Goal: Task Accomplishment & Management: Manage account settings

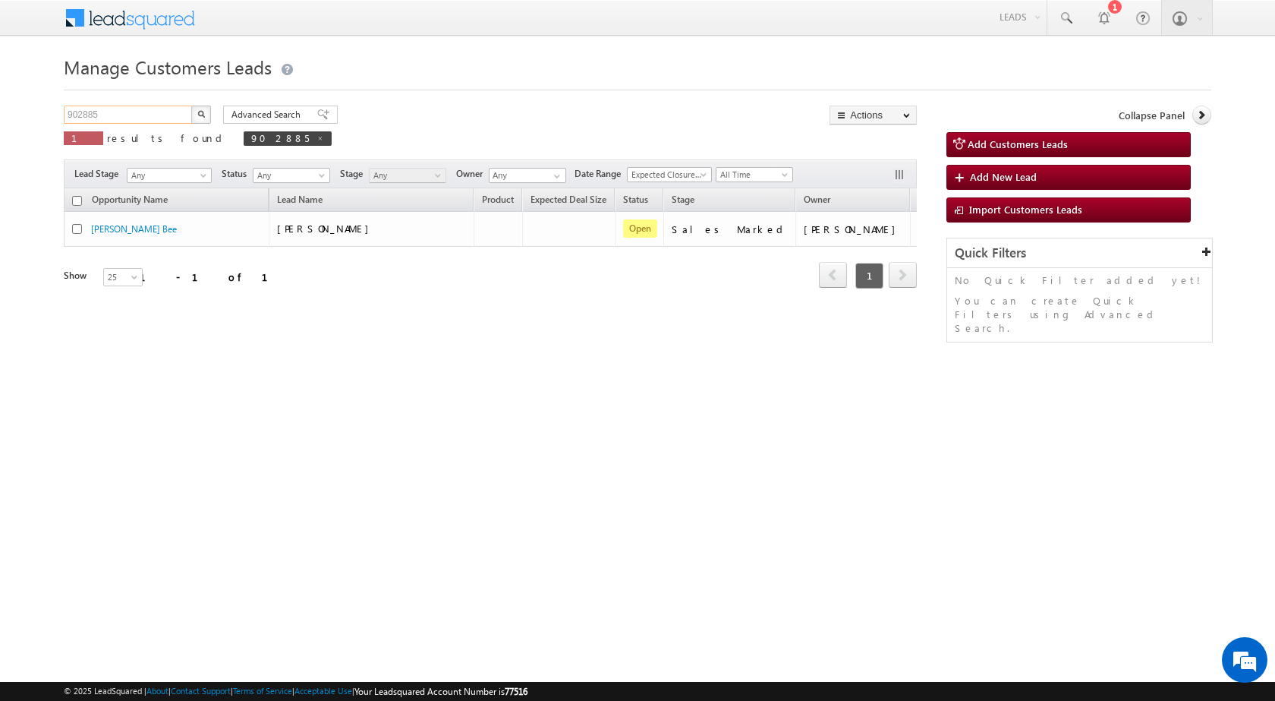
click at [176, 113] on input "902885" at bounding box center [129, 115] width 130 height 18
paste input "5748"
type input "905748"
click at [204, 117] on img "button" at bounding box center [201, 114] width 8 height 8
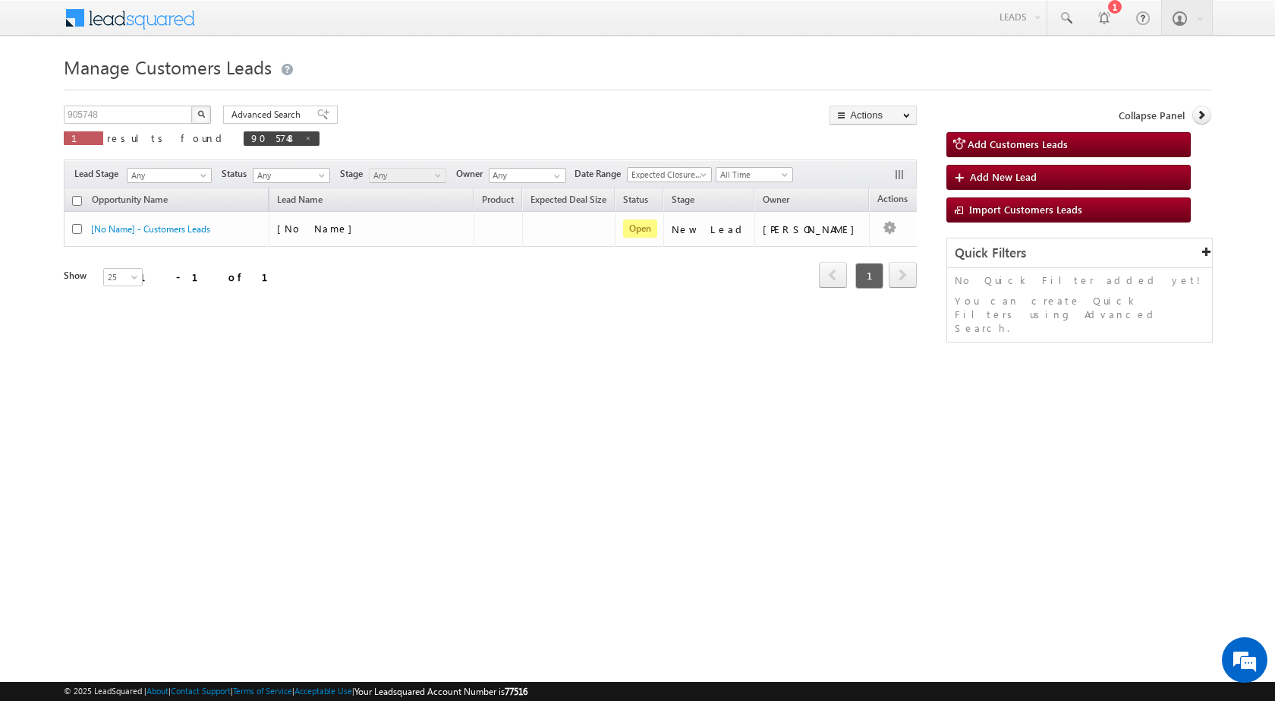
click at [551, 334] on div "Manage Customers Leads 905748 X 1 results found 905748 Advanced Search Advanced…" at bounding box center [638, 241] width 1148 height 380
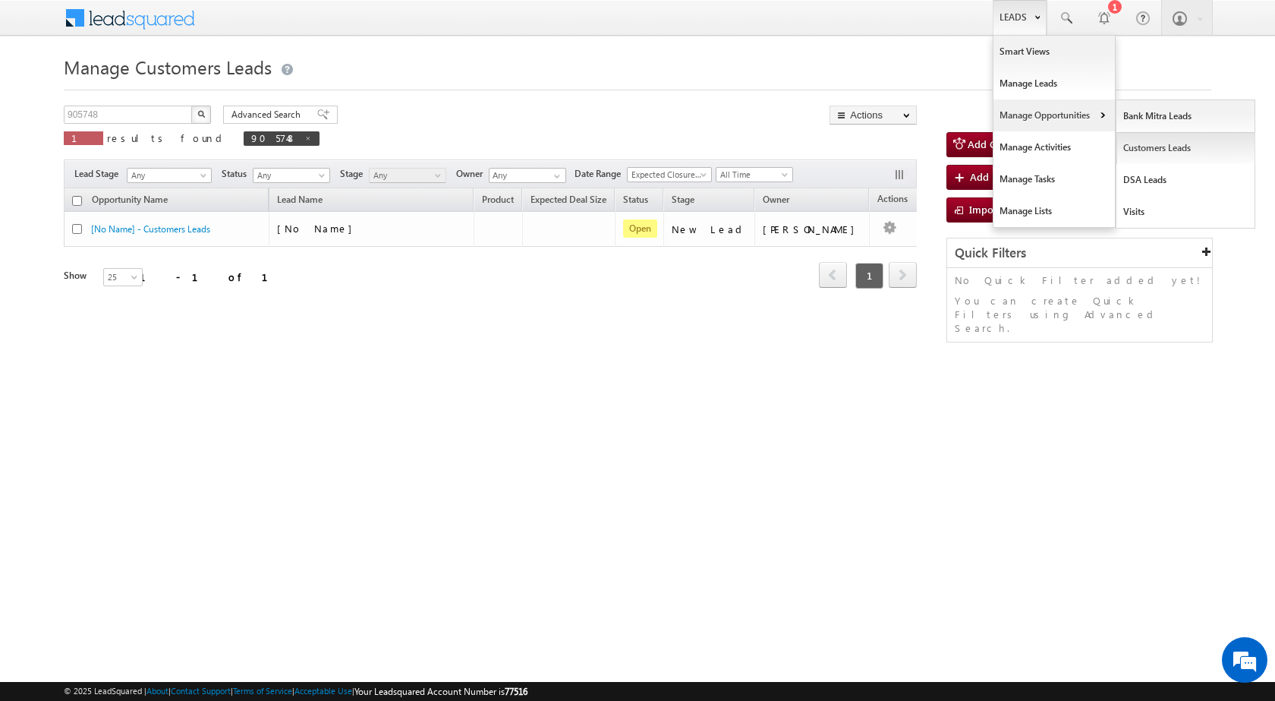
click at [1133, 146] on link "Customers Leads" at bounding box center [1186, 148] width 139 height 32
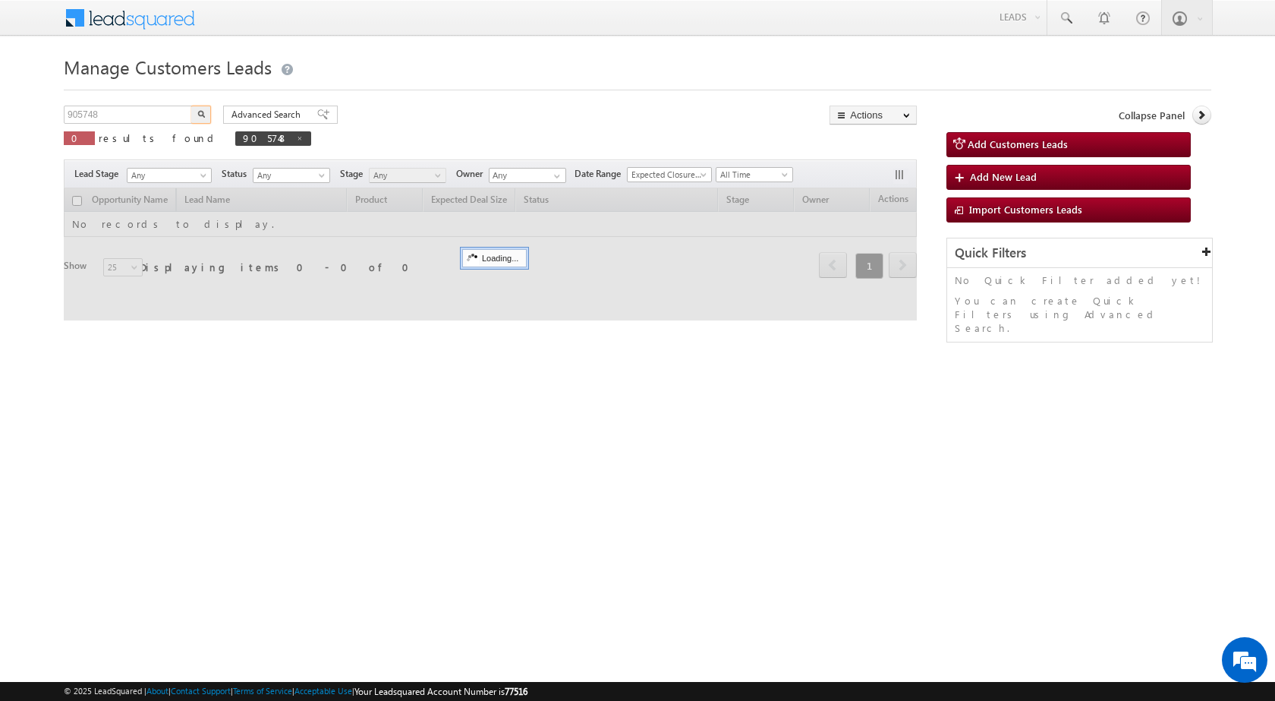
click at [133, 118] on input "905748" at bounding box center [129, 115] width 130 height 18
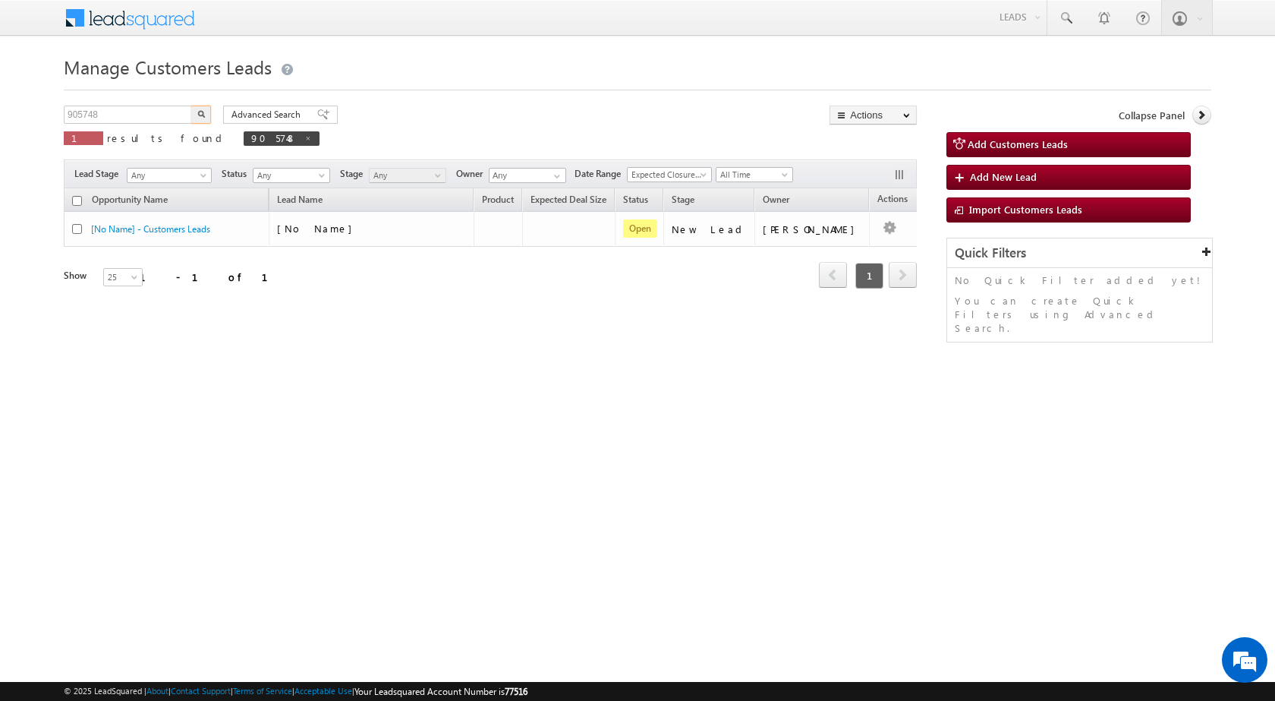
click at [133, 118] on input "905748" at bounding box center [129, 115] width 130 height 18
click at [199, 119] on button "button" at bounding box center [201, 115] width 20 height 18
click at [428, 395] on div "Manage Customers Leads 905748 X 1 results found 905748 Advanced Search Advanced…" at bounding box center [638, 241] width 1148 height 380
click at [131, 122] on input "905748" at bounding box center [129, 115] width 130 height 18
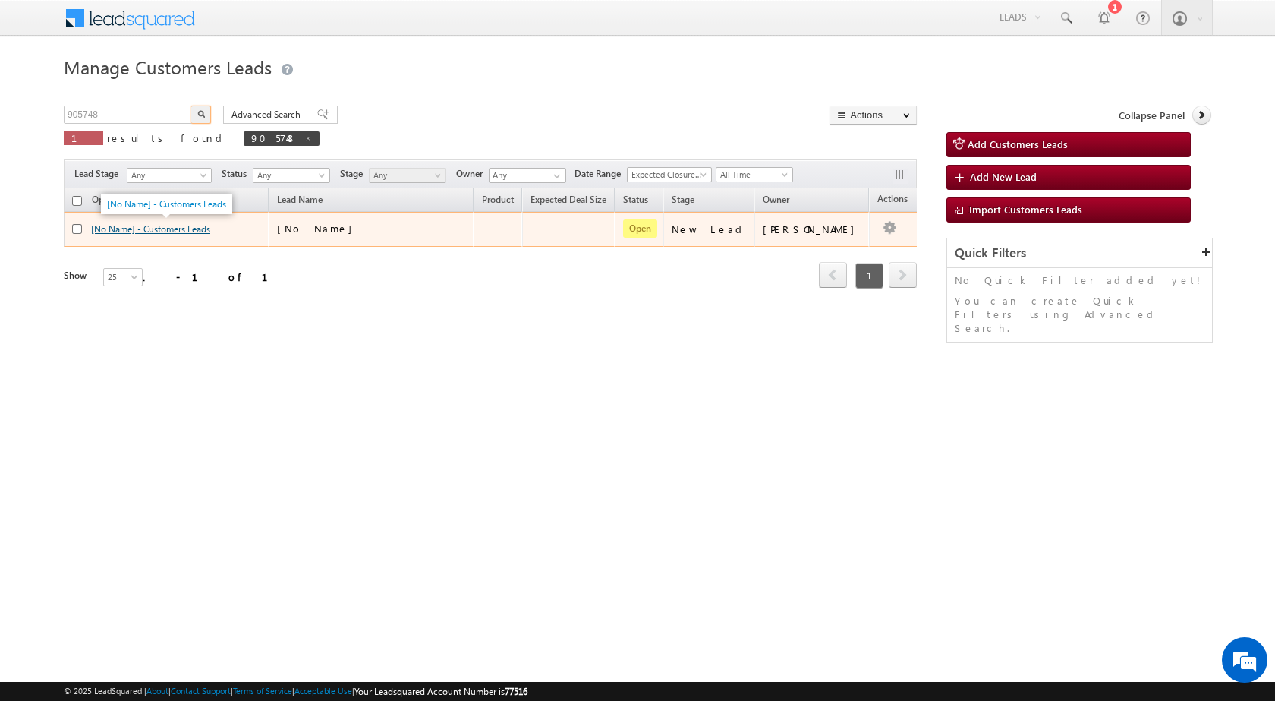
click at [114, 227] on link "[No Name] - Customers Leads" at bounding box center [150, 228] width 119 height 11
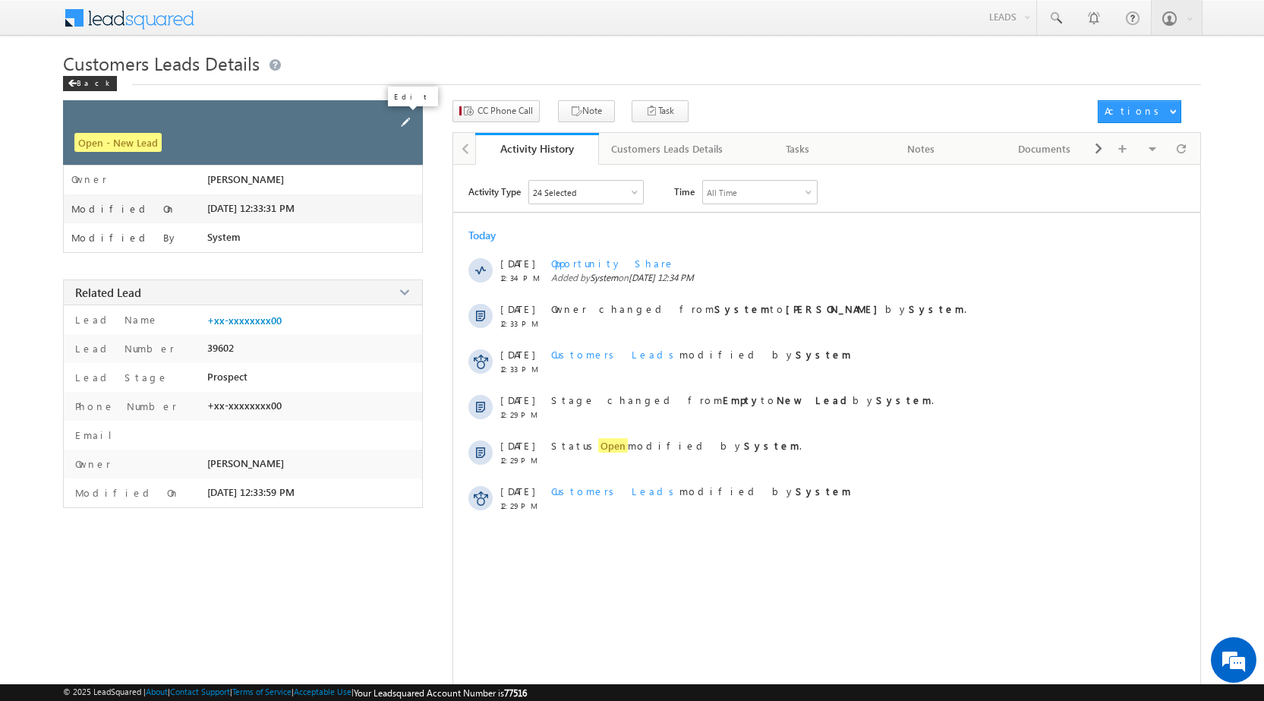
click at [407, 118] on span at bounding box center [405, 122] width 17 height 17
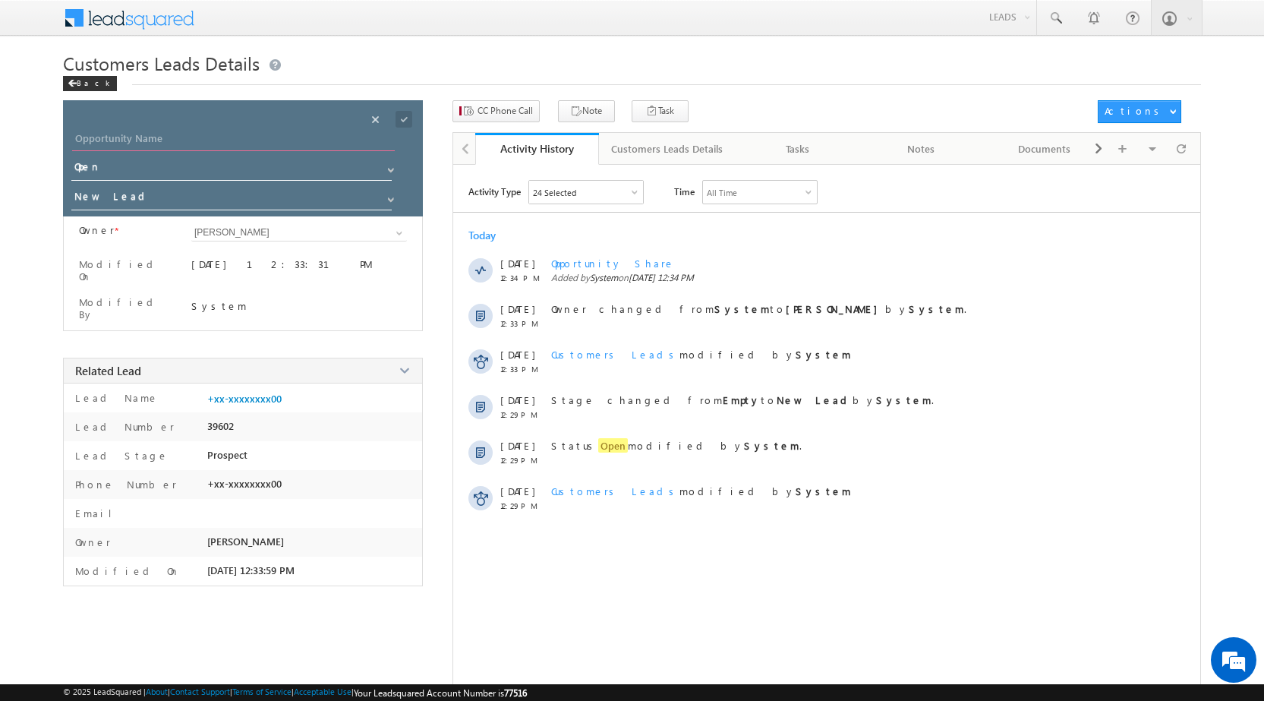
click at [104, 136] on input "Opportunity Name" at bounding box center [233, 140] width 323 height 21
paste input "ANIL KUMAR"
type input "ANIL KUMAR"
click at [122, 203] on input "New Lead" at bounding box center [232, 199] width 322 height 24
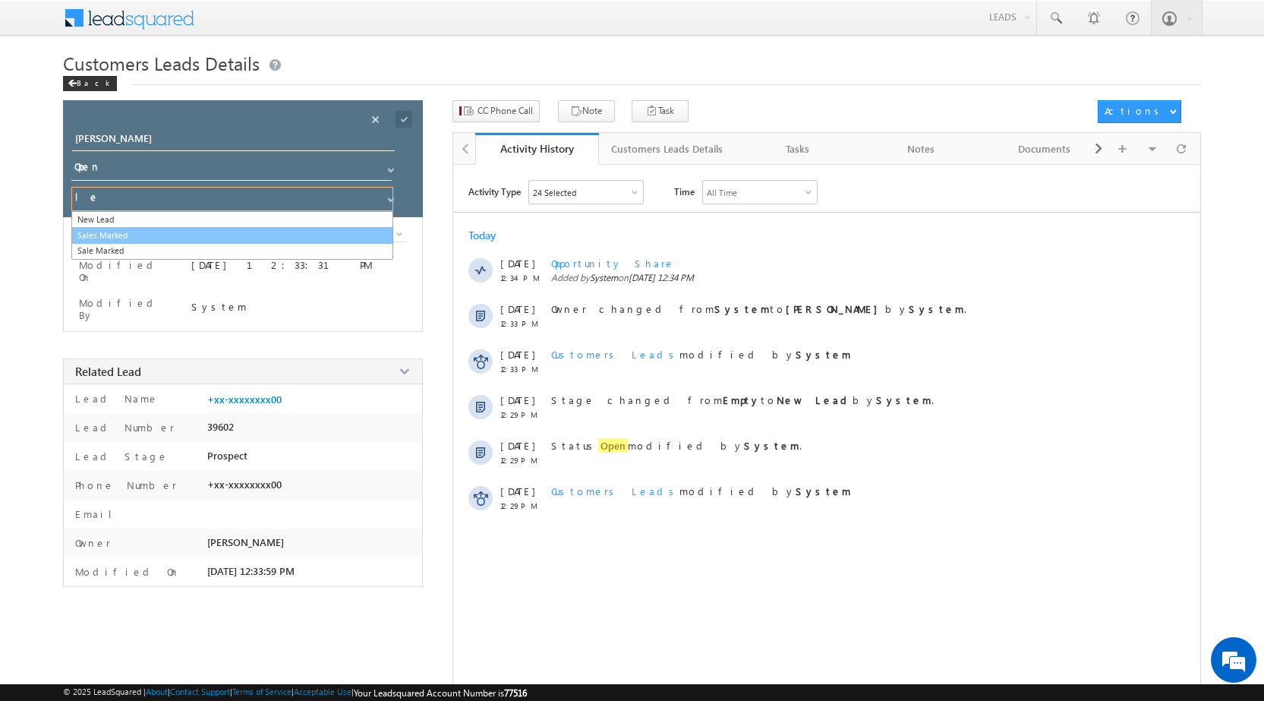
click at [145, 233] on link "Sales Marked" at bounding box center [232, 235] width 322 height 17
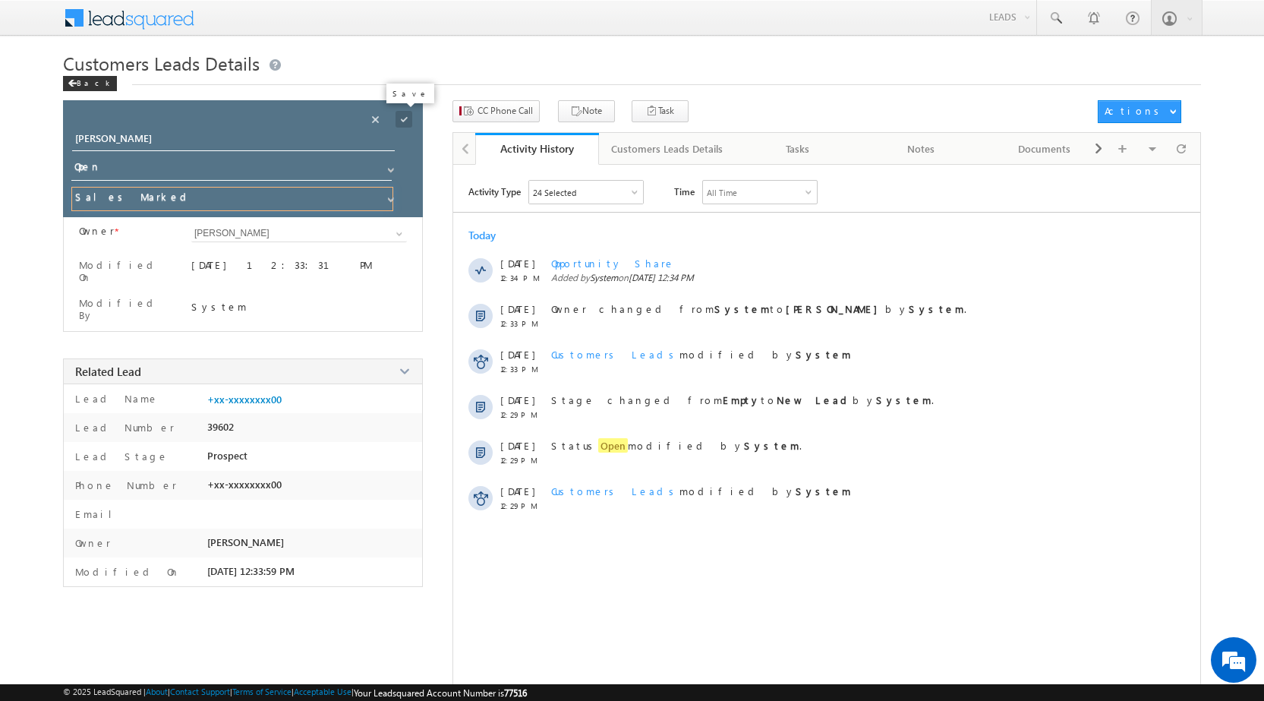
type input "Sales Marked"
click at [403, 113] on span at bounding box center [403, 119] width 17 height 17
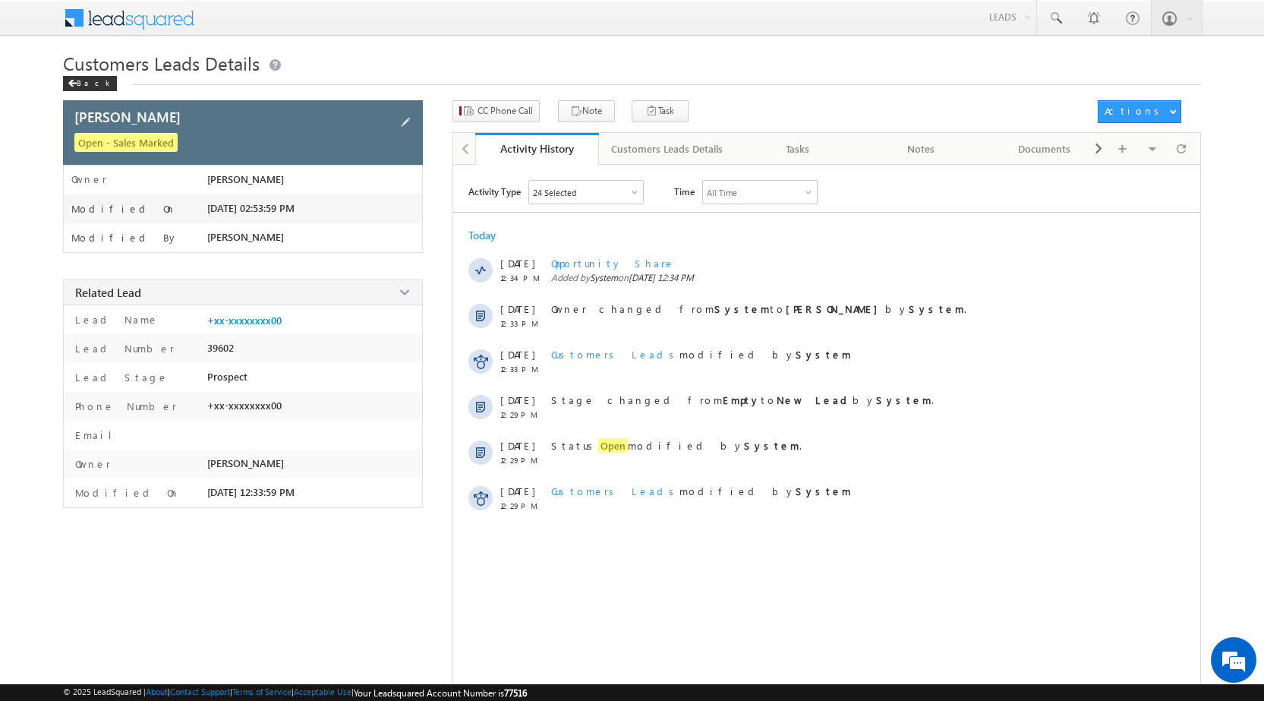
click at [80, 86] on div "Back" at bounding box center [90, 83] width 54 height 15
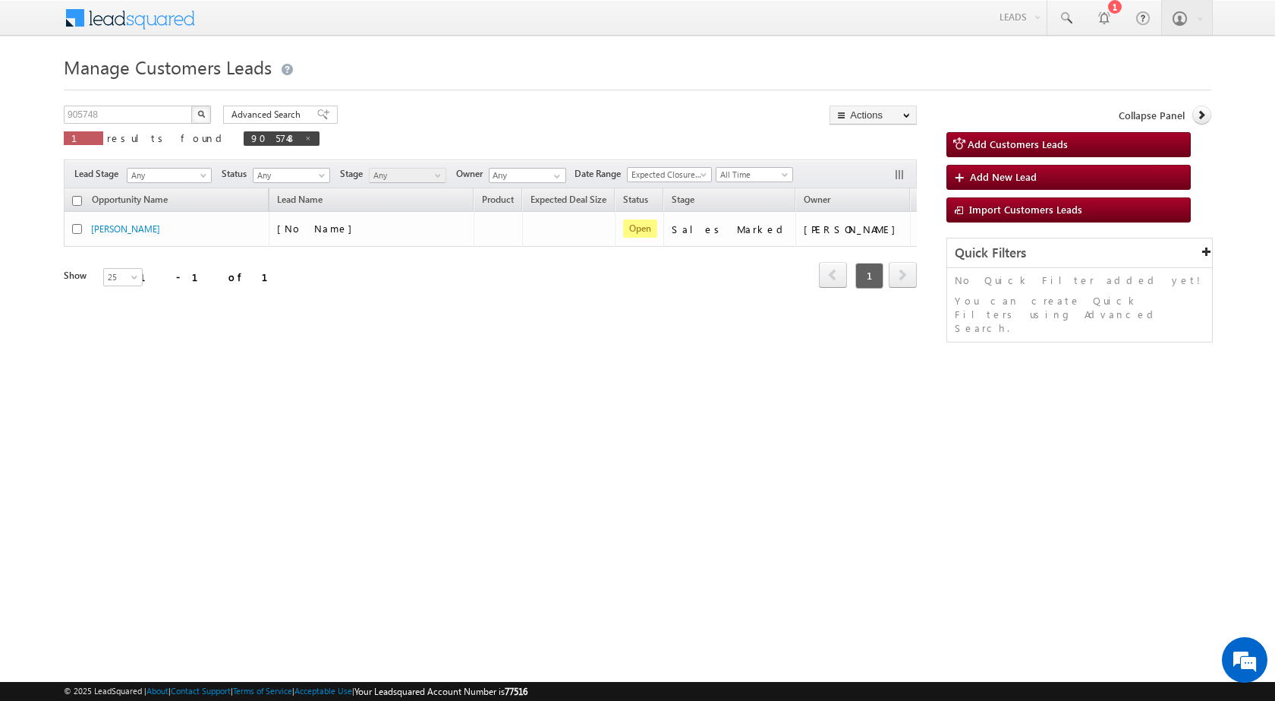
click at [981, 468] on html "Menu Surbhi Dhadve sitar a5@ks erve." at bounding box center [637, 234] width 1275 height 468
click at [613, 468] on html "Menu Surbhi Dhadve sitar a5@ks erve." at bounding box center [637, 234] width 1275 height 468
click at [379, 455] on html "Menu Surbhi Dhadve sitar a5@ks erve." at bounding box center [637, 234] width 1275 height 468
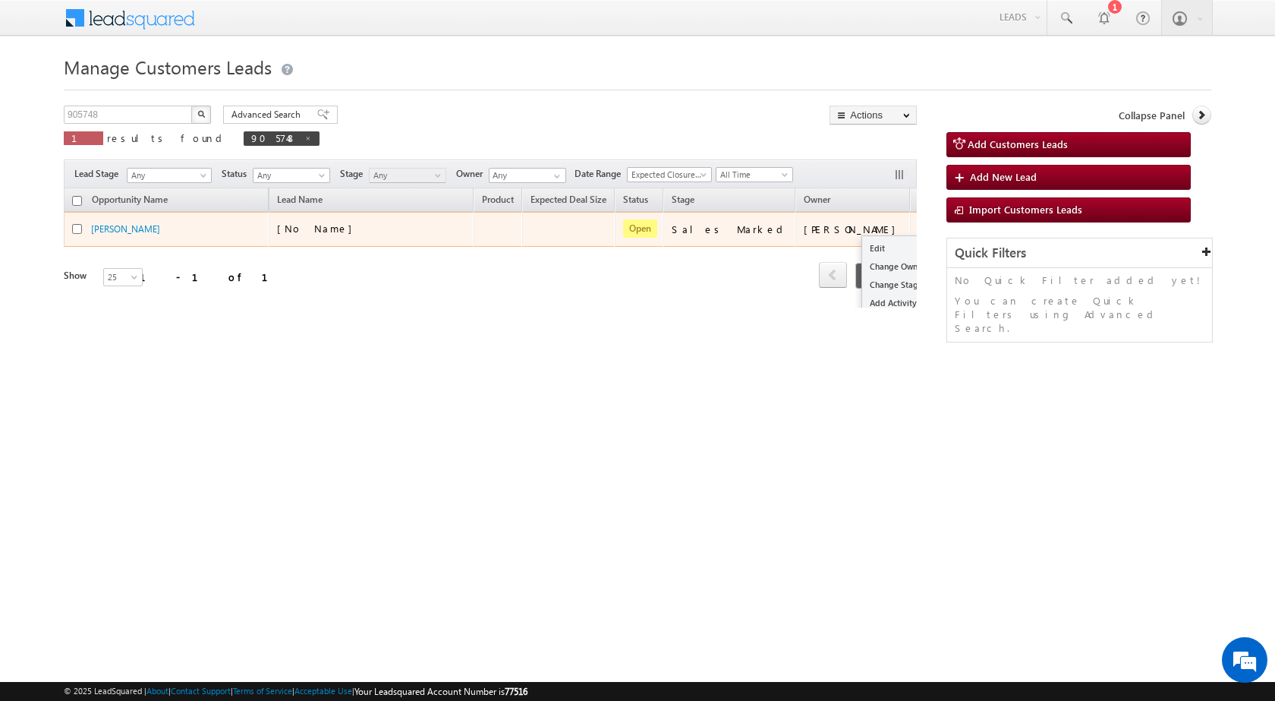
click at [919, 228] on div "Edit Change Owner Change Stage Add Activity Add Task Delete" at bounding box center [931, 229] width 24 height 20
click at [862, 246] on link "Edit" at bounding box center [900, 248] width 76 height 18
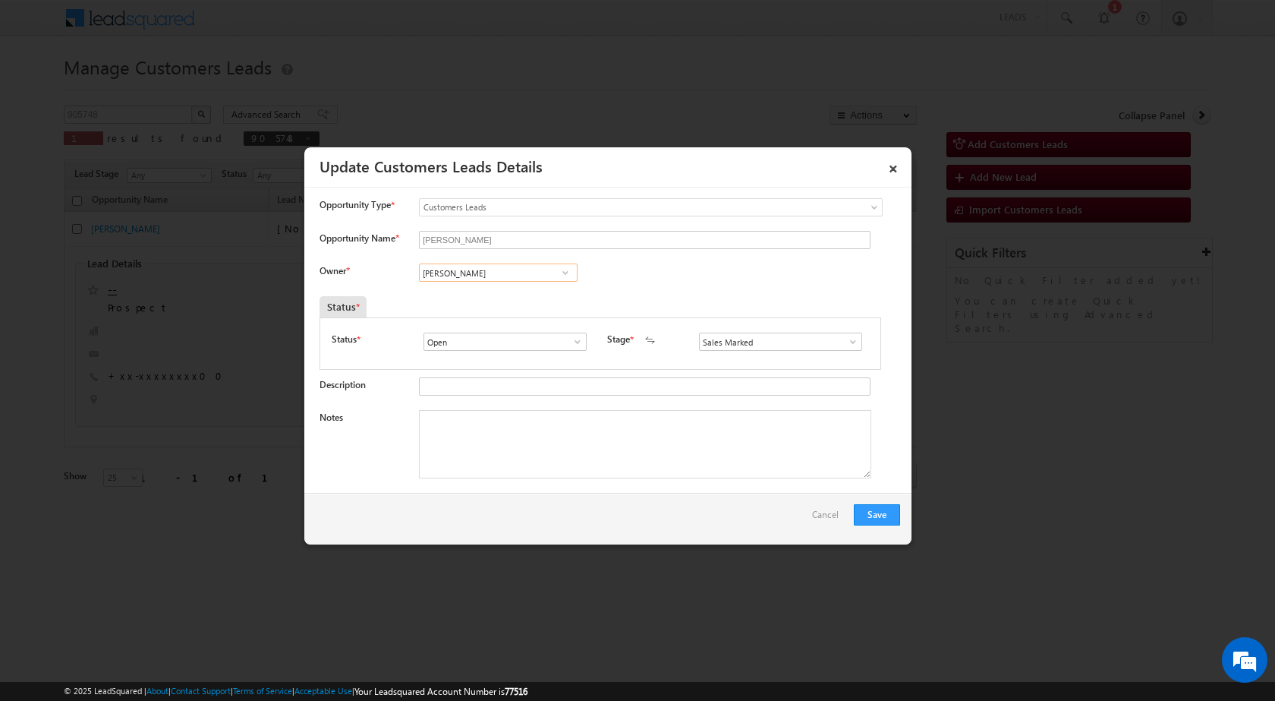
click at [468, 279] on input "[PERSON_NAME]" at bounding box center [498, 272] width 159 height 18
paste input "vaibhav.rajput@sgrlimited.in"
click at [473, 299] on span "vaibhav.rajput@sgrlimited.in" at bounding box center [493, 302] width 137 height 11
type input "Vaibhav Rajput"
click at [459, 441] on textarea "Notes" at bounding box center [645, 444] width 452 height 68
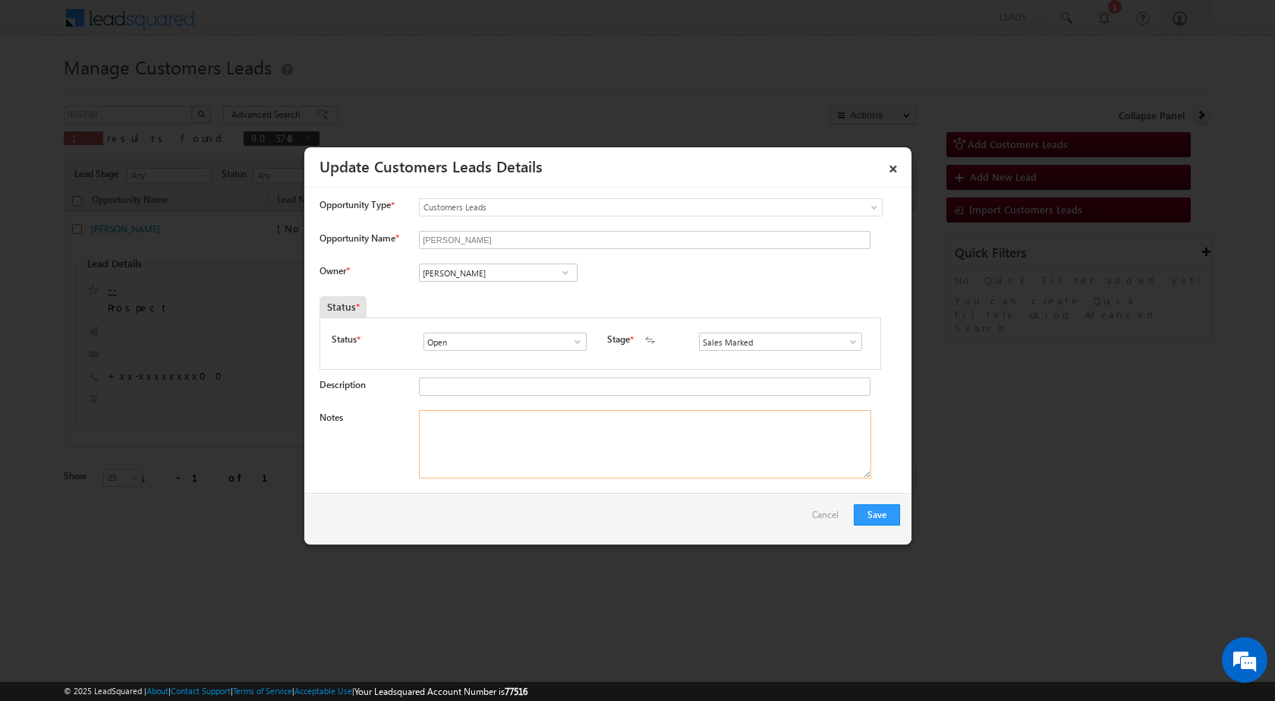
paste textarea "Name - ANIL KUMAR / Mobile No - 9627675100 / Mortgage Loan / Lv - 5Lac / Marrie…"
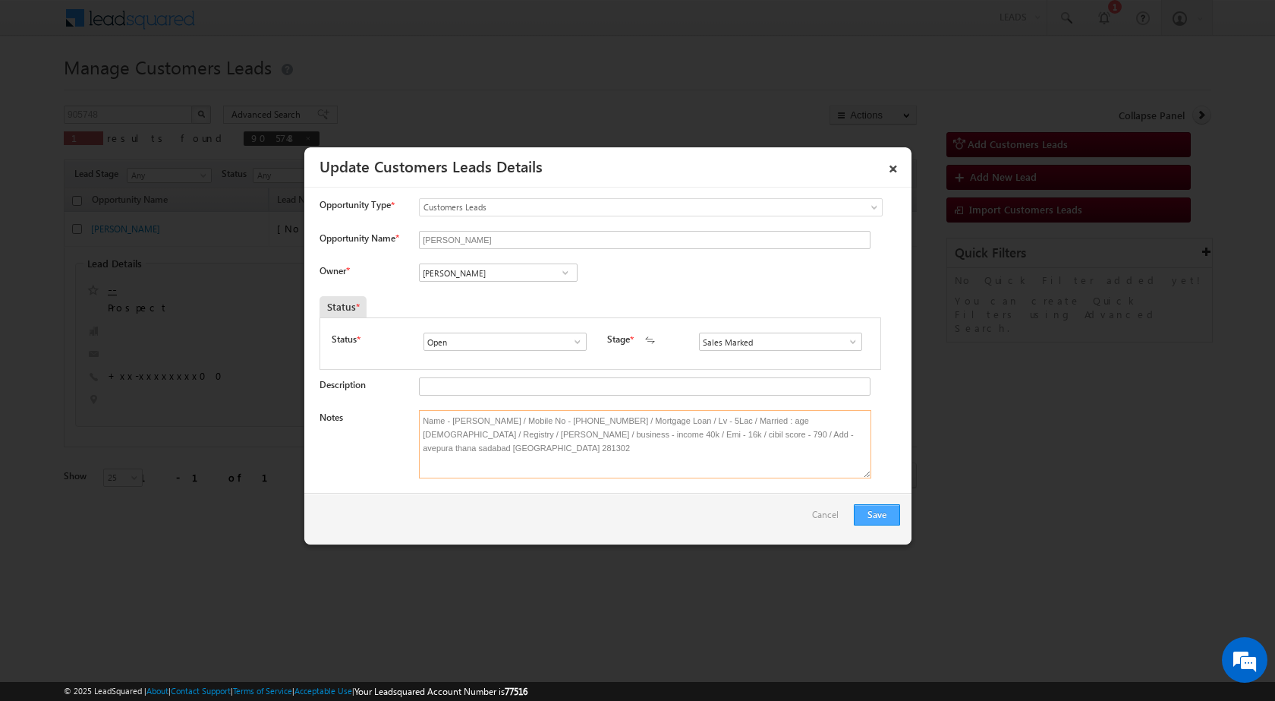
type textarea "Name - ANIL KUMAR / Mobile No - 9627675100 / Mortgage Loan / Lv - 5Lac / Marrie…"
click at [867, 515] on button "Save" at bounding box center [877, 514] width 46 height 21
